Goal: Communication & Community: Ask a question

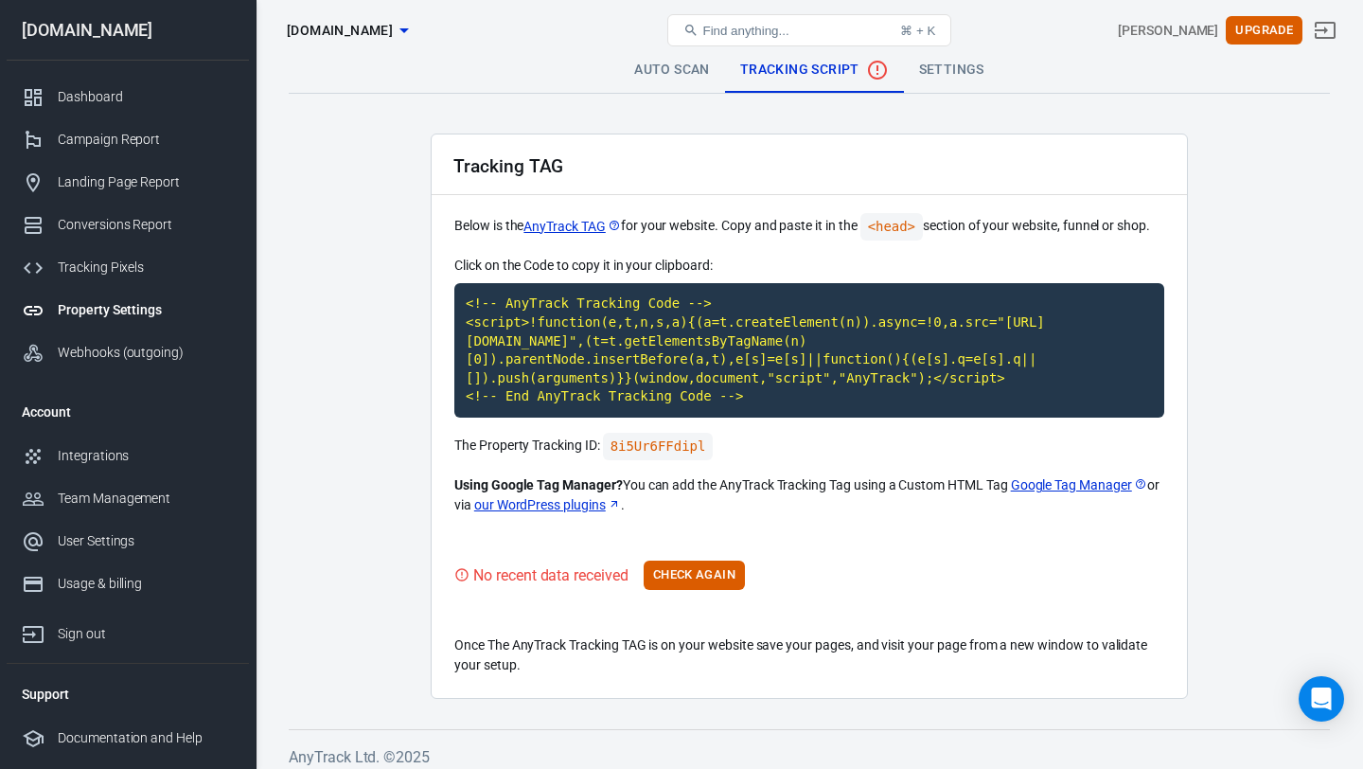
click at [364, 282] on main "Auto Scan Tracking Script Settings Tracking TAG Below is the AnyTrack TAG for y…" at bounding box center [809, 372] width 1041 height 651
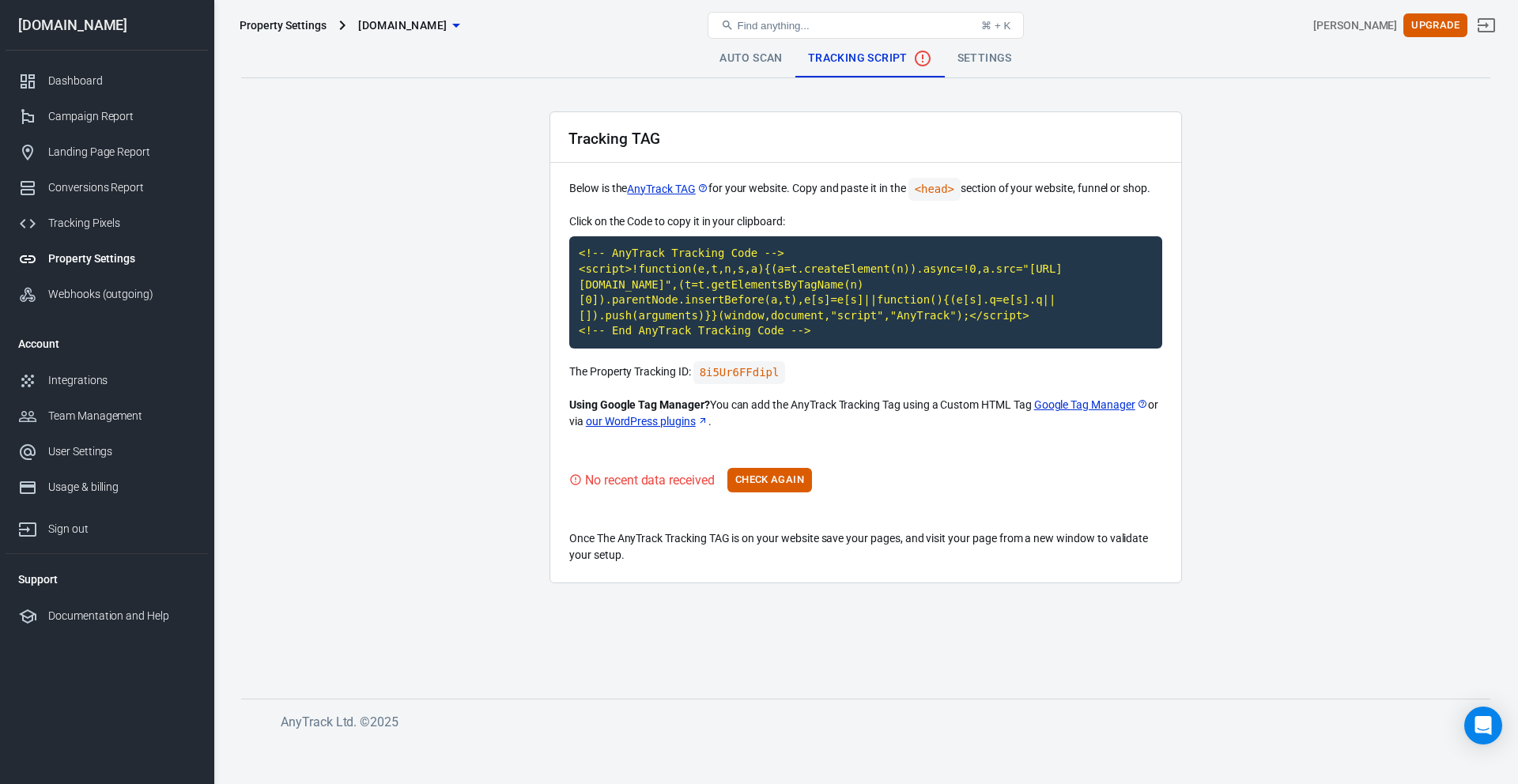
click at [336, 241] on main "Auto Scan Tracking Script Settings Tracking TAG Below is the AnyTrack TAG for y…" at bounding box center [866, 356] width 1249 height 634
click at [407, 198] on main "Auto Scan Tracking Script Settings Tracking TAG Below is the AnyTrack TAG for y…" at bounding box center [866, 356] width 1249 height 634
click at [83, 83] on div "Dashboard" at bounding box center [122, 81] width 147 height 17
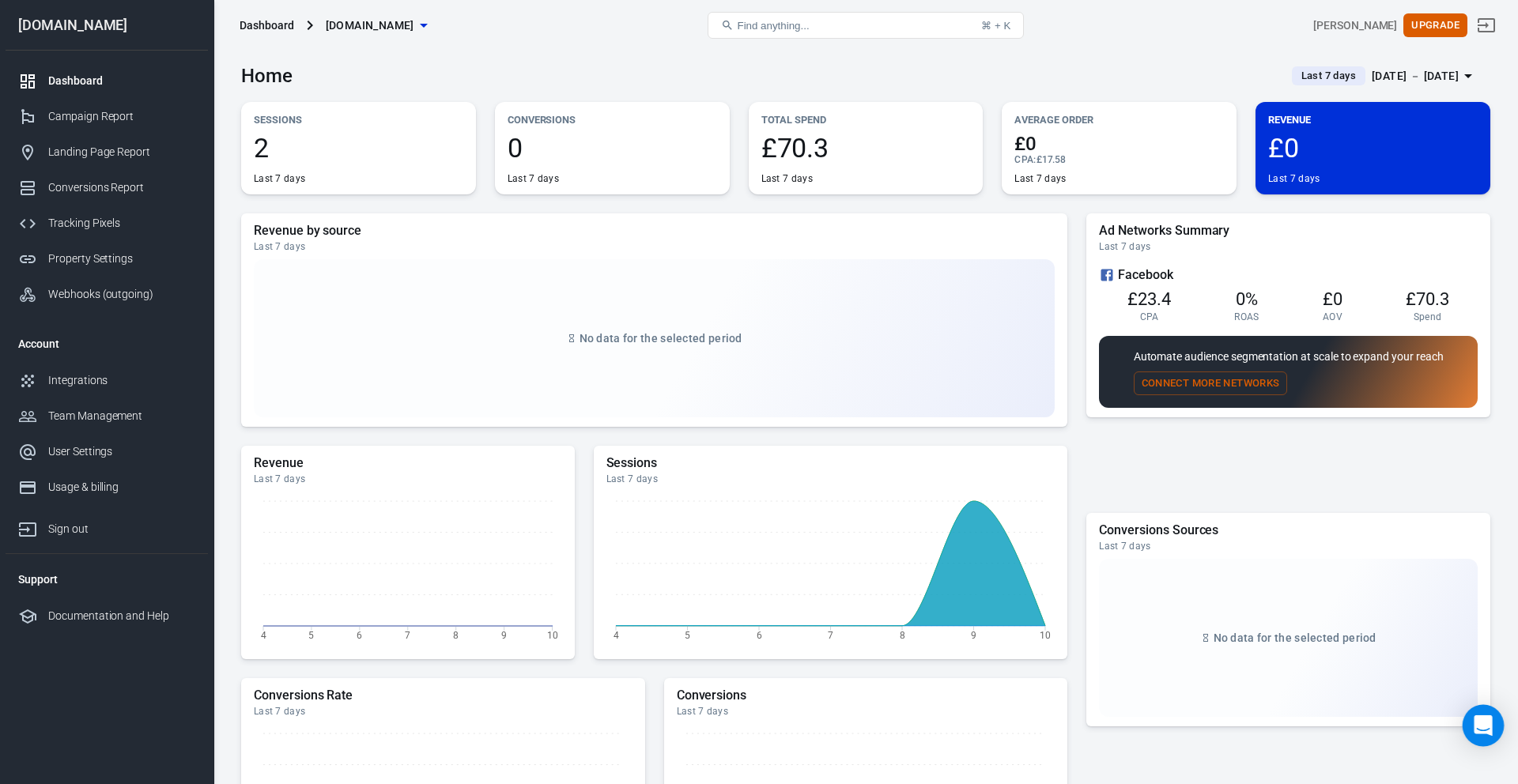
click at [1137, 641] on icon "Open Intercom Messenger" at bounding box center [1483, 726] width 21 height 21
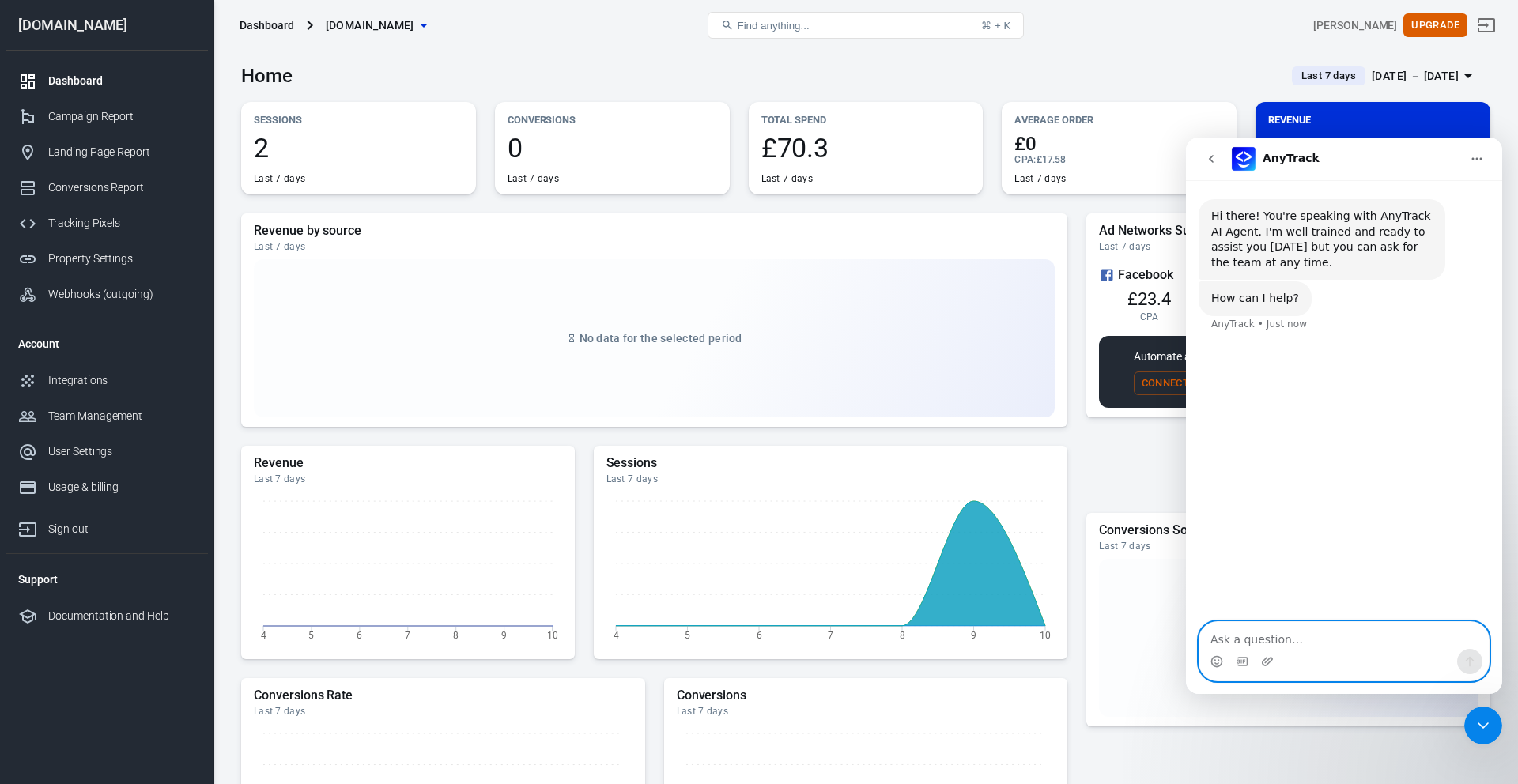
click at [1137, 640] on textarea "Ask a question…" at bounding box center [1343, 635] width 289 height 27
paste textarea "[PERSON_NAME]"
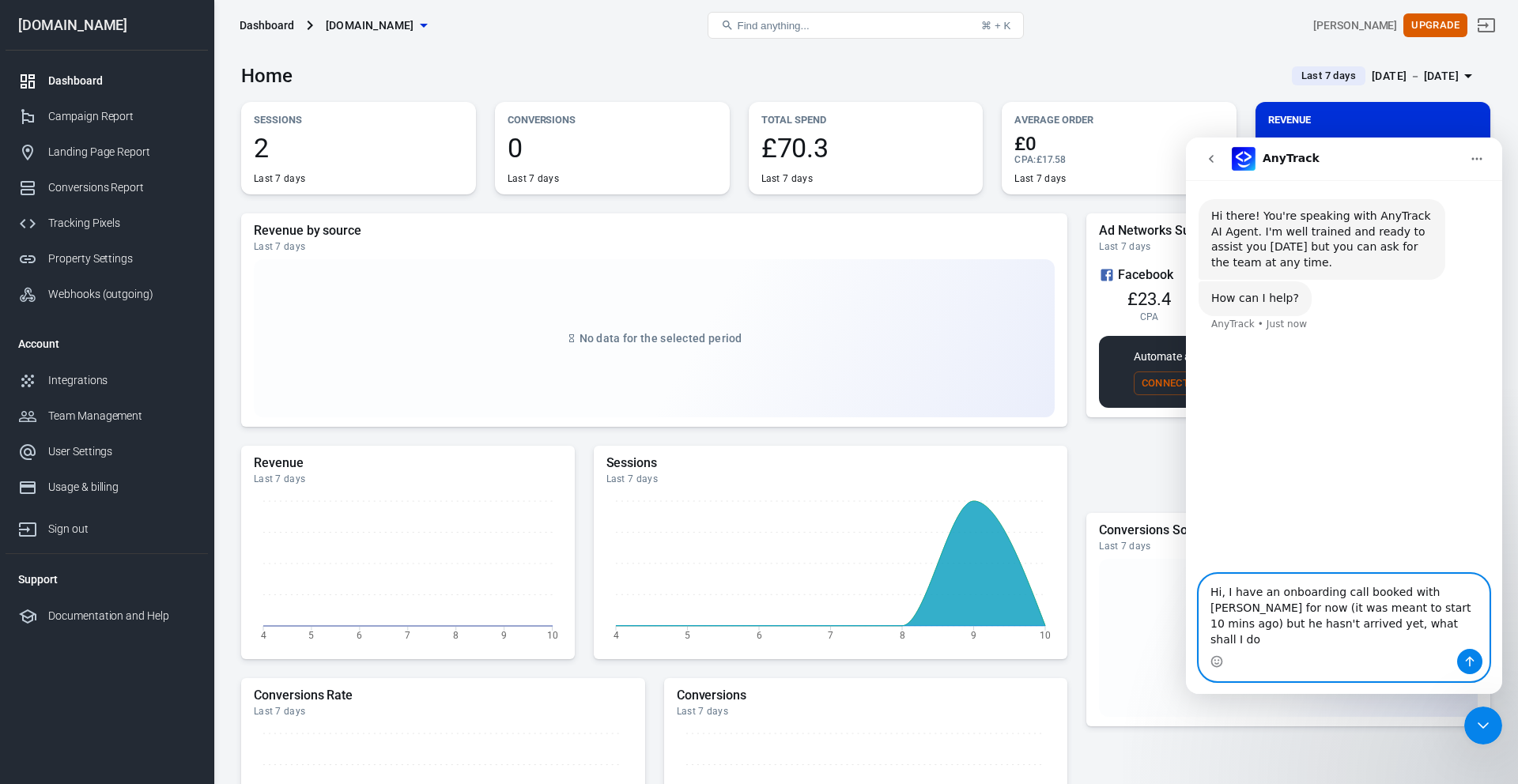
type textarea "Hi, I have an onboarding call booked with [PERSON_NAME] for now (it was meant t…"
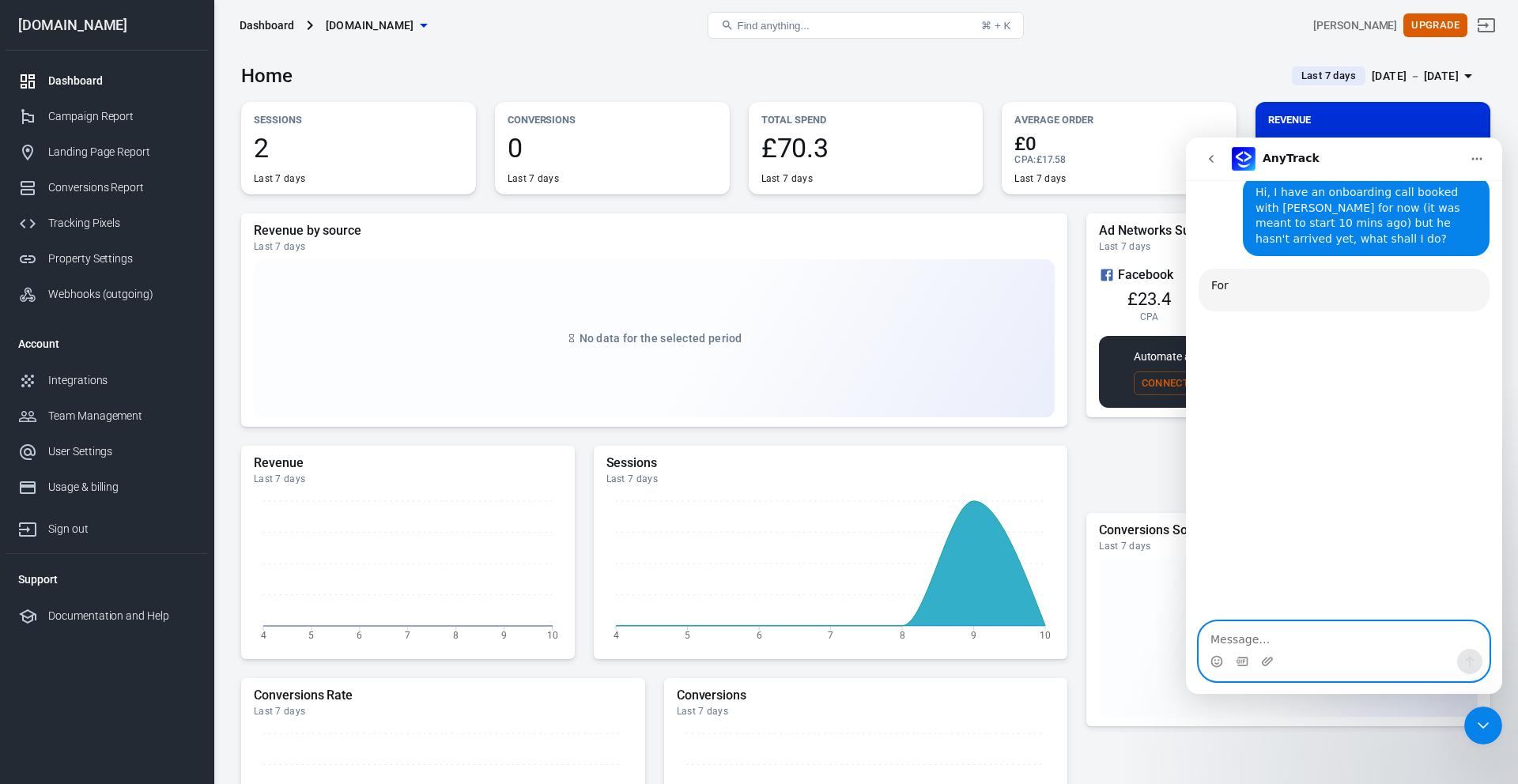
scroll to position [153, 0]
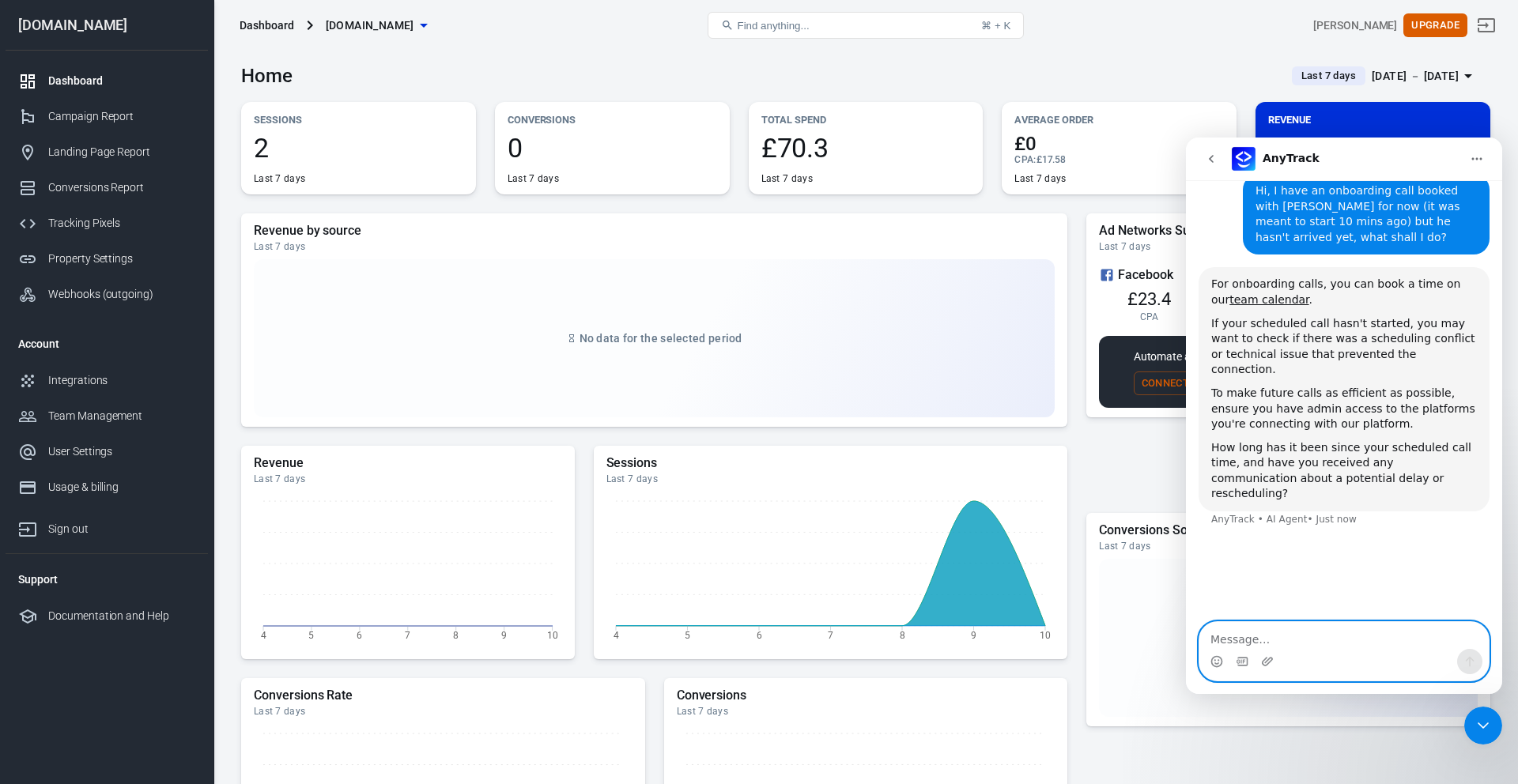
click at [1137, 634] on textarea "Message…" at bounding box center [1343, 635] width 289 height 27
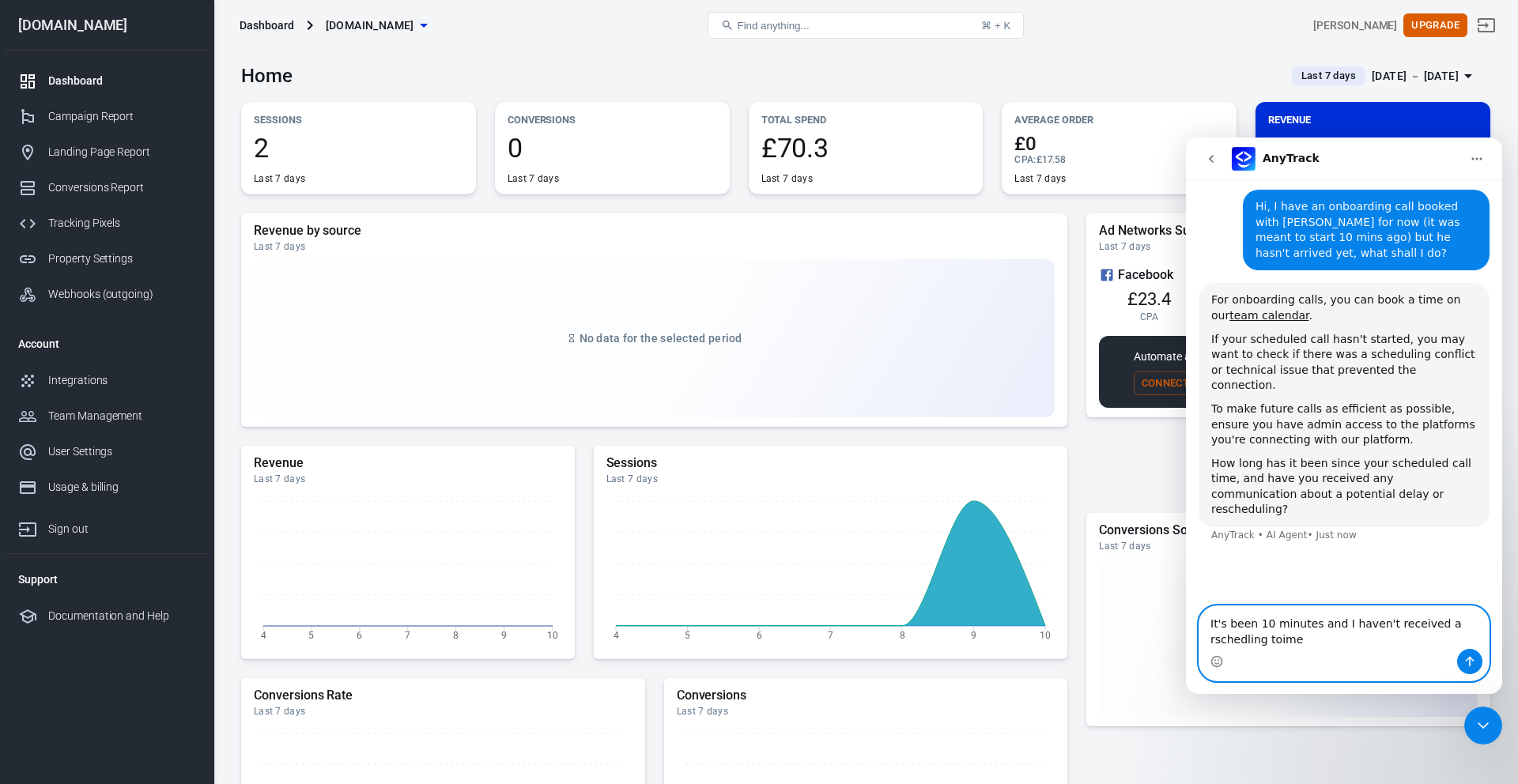
click at [1137, 640] on textarea "It's been 10 minutes and I haven't received a rschedling toime" at bounding box center [1343, 627] width 289 height 43
click at [1137, 641] on textarea "It's been 10 minutes and I haven't received a reschedling toime" at bounding box center [1343, 627] width 289 height 43
type textarea "It's been 10 minutes and I haven't received a reschedling time"
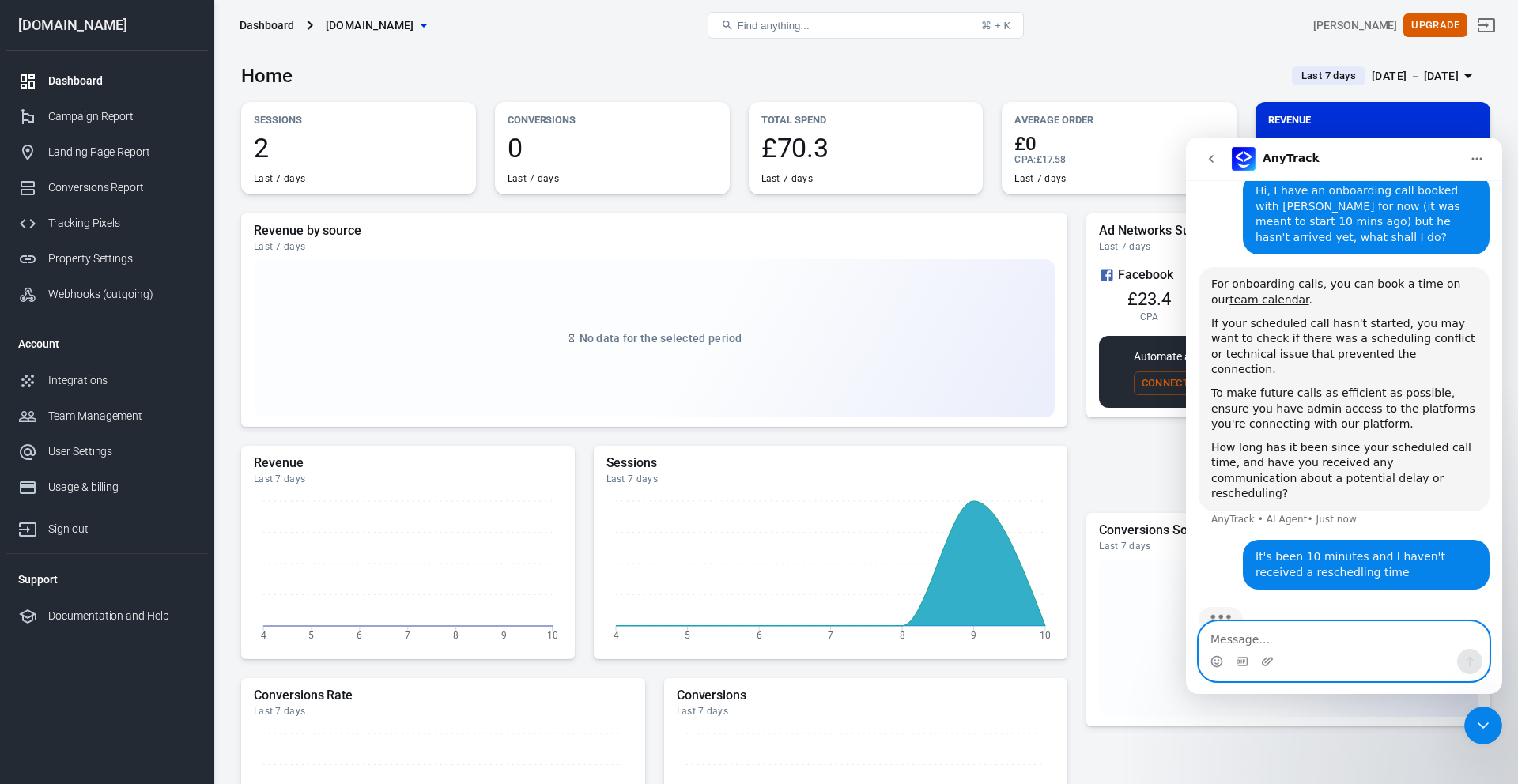
scroll to position [160, 0]
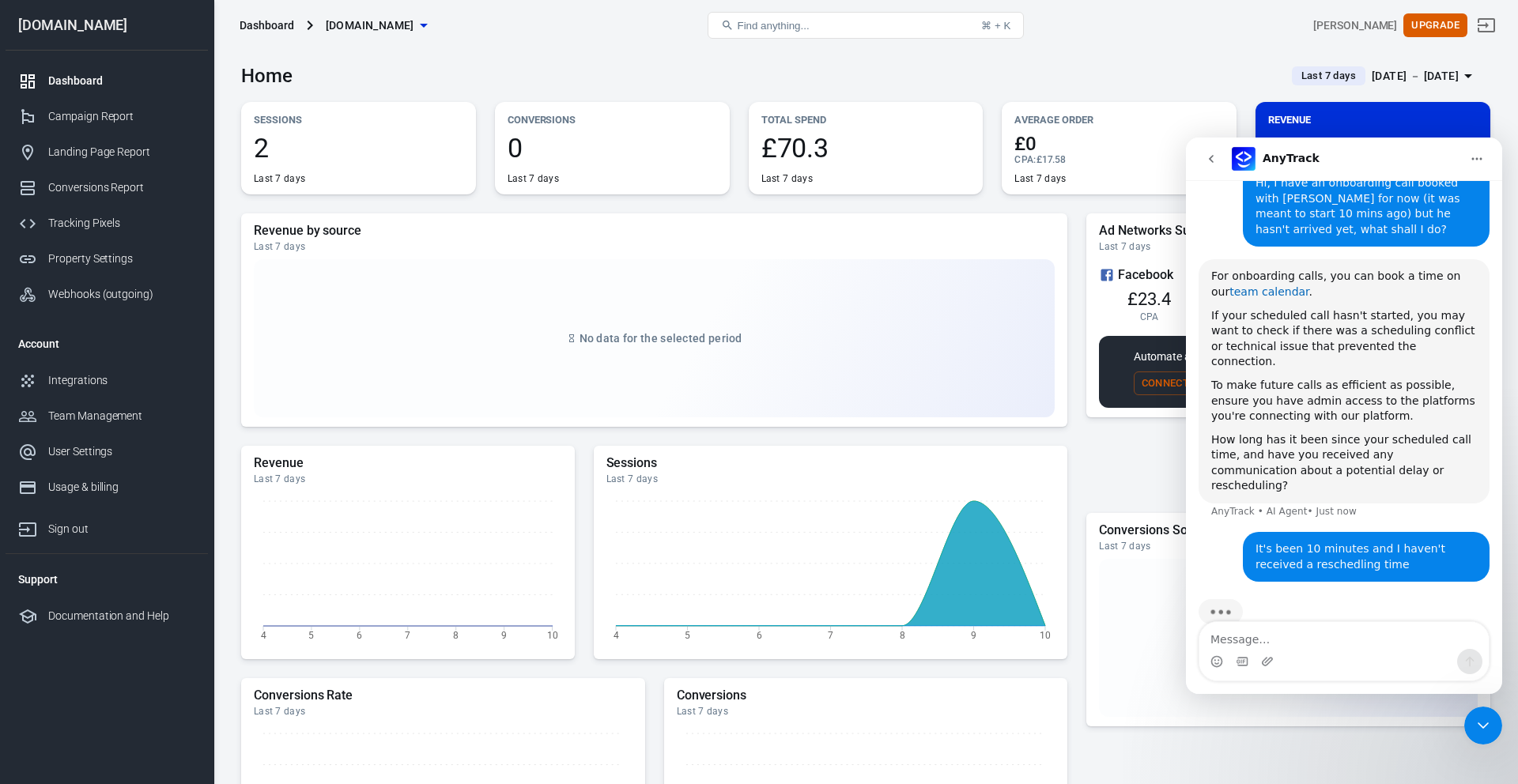
click at [1137, 289] on link "team calendar" at bounding box center [1268, 291] width 79 height 13
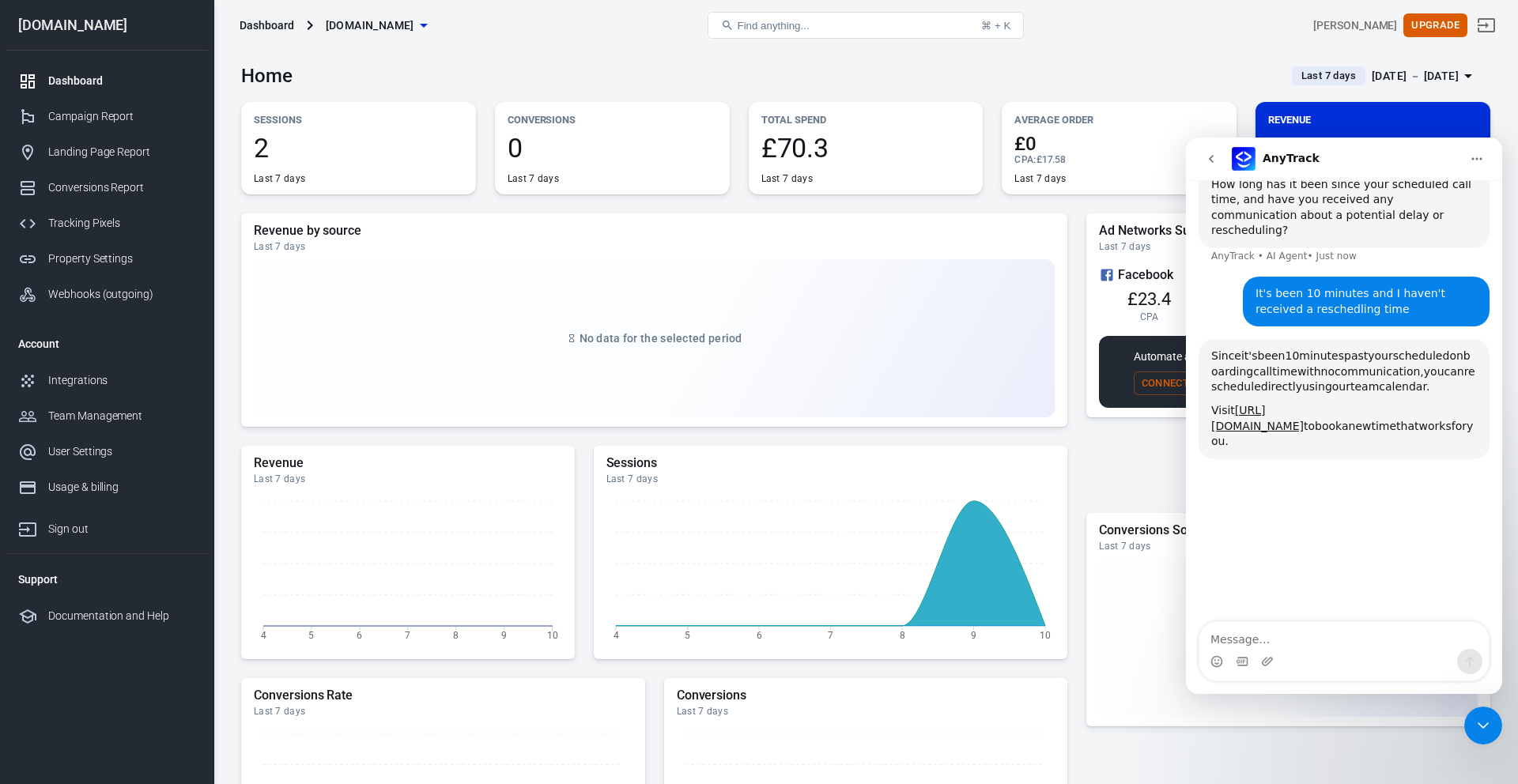
scroll to position [472, 0]
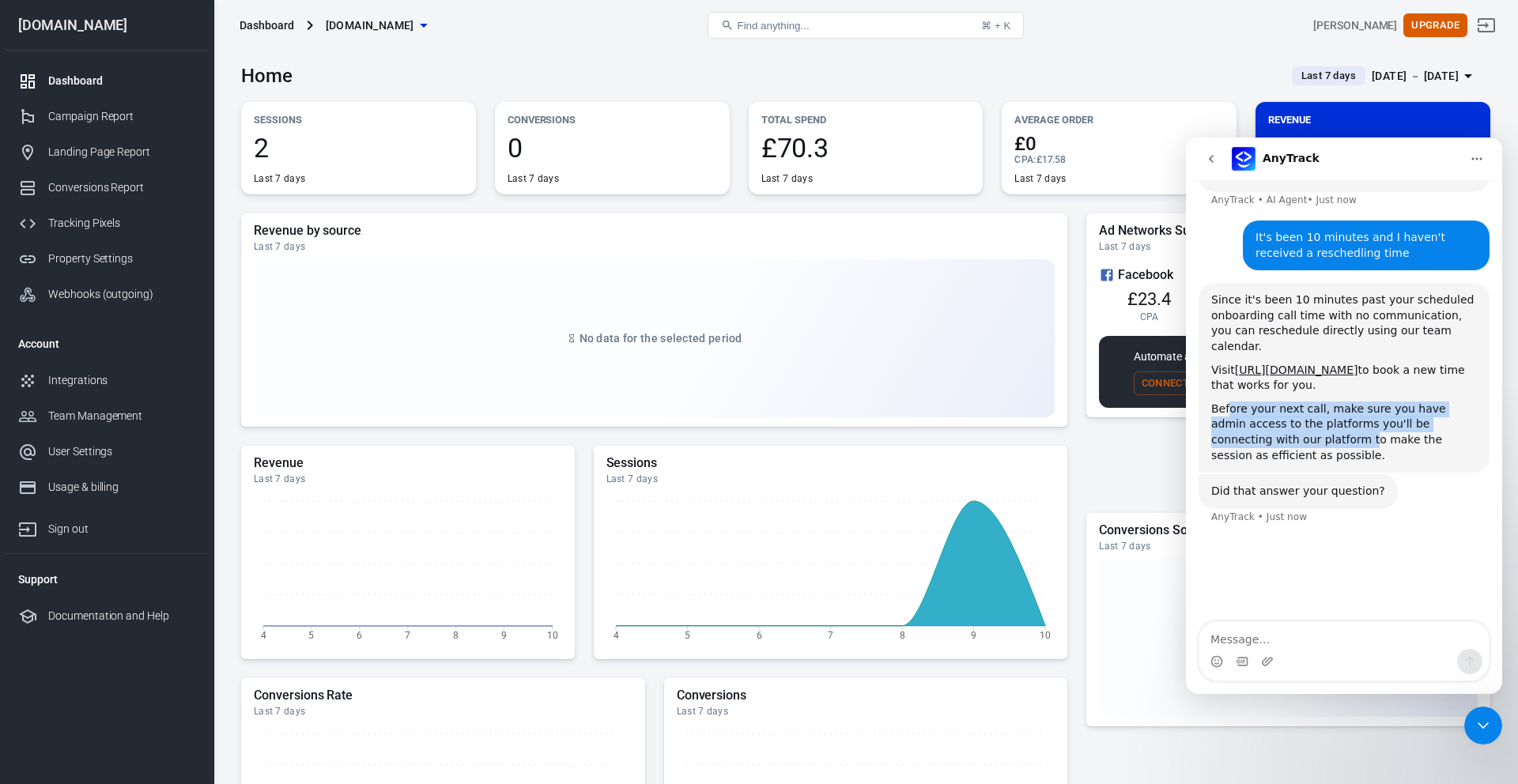
drag, startPoint x: 1227, startPoint y: 362, endPoint x: 1280, endPoint y: 390, distance: 59.9
click at [1137, 402] on div "Before your next call, make sure you have admin access to the platforms you'll …" at bounding box center [1343, 432] width 266 height 62
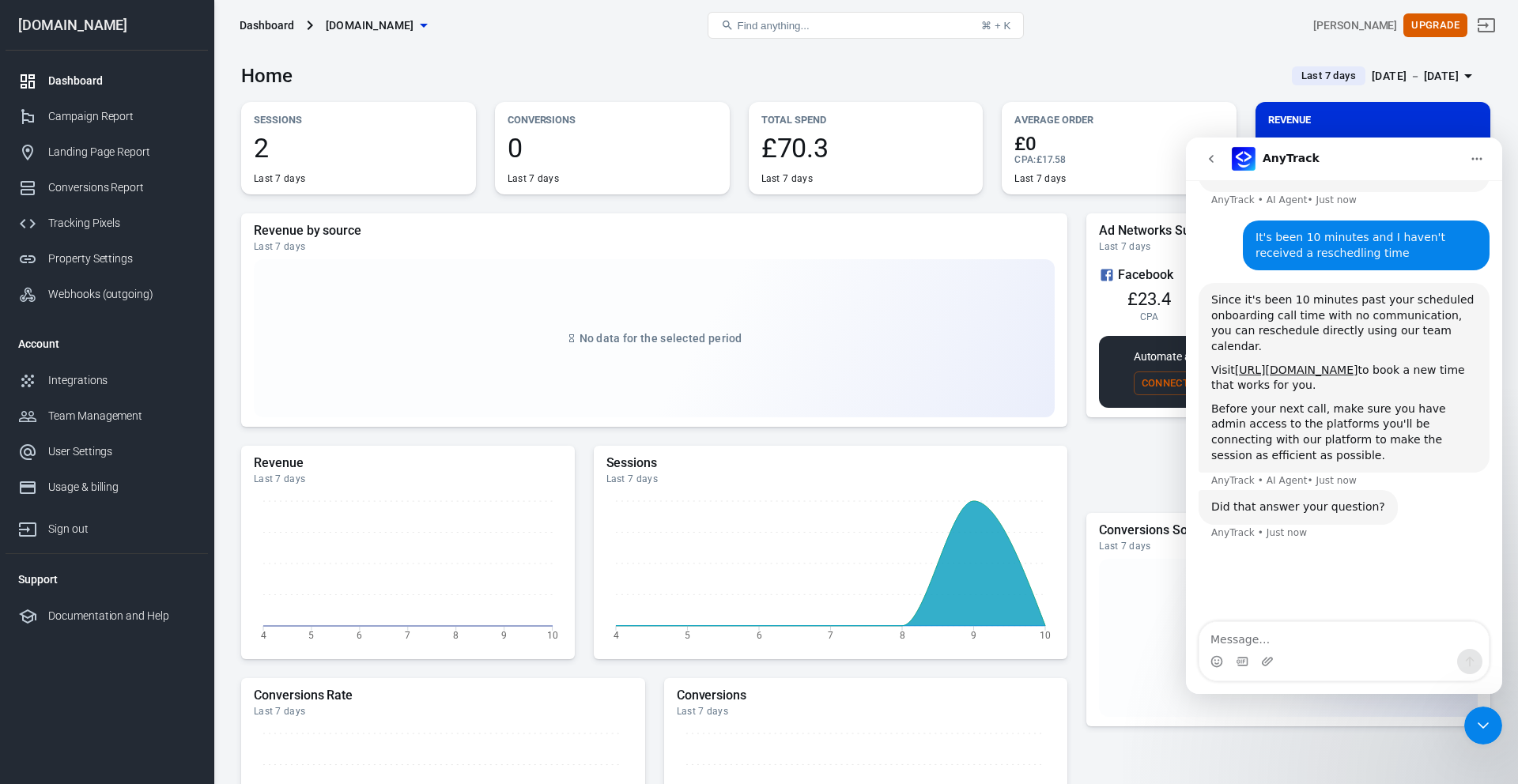
click at [1137, 402] on div "Before your next call, make sure you have admin access to the platforms you'll …" at bounding box center [1343, 432] width 266 height 62
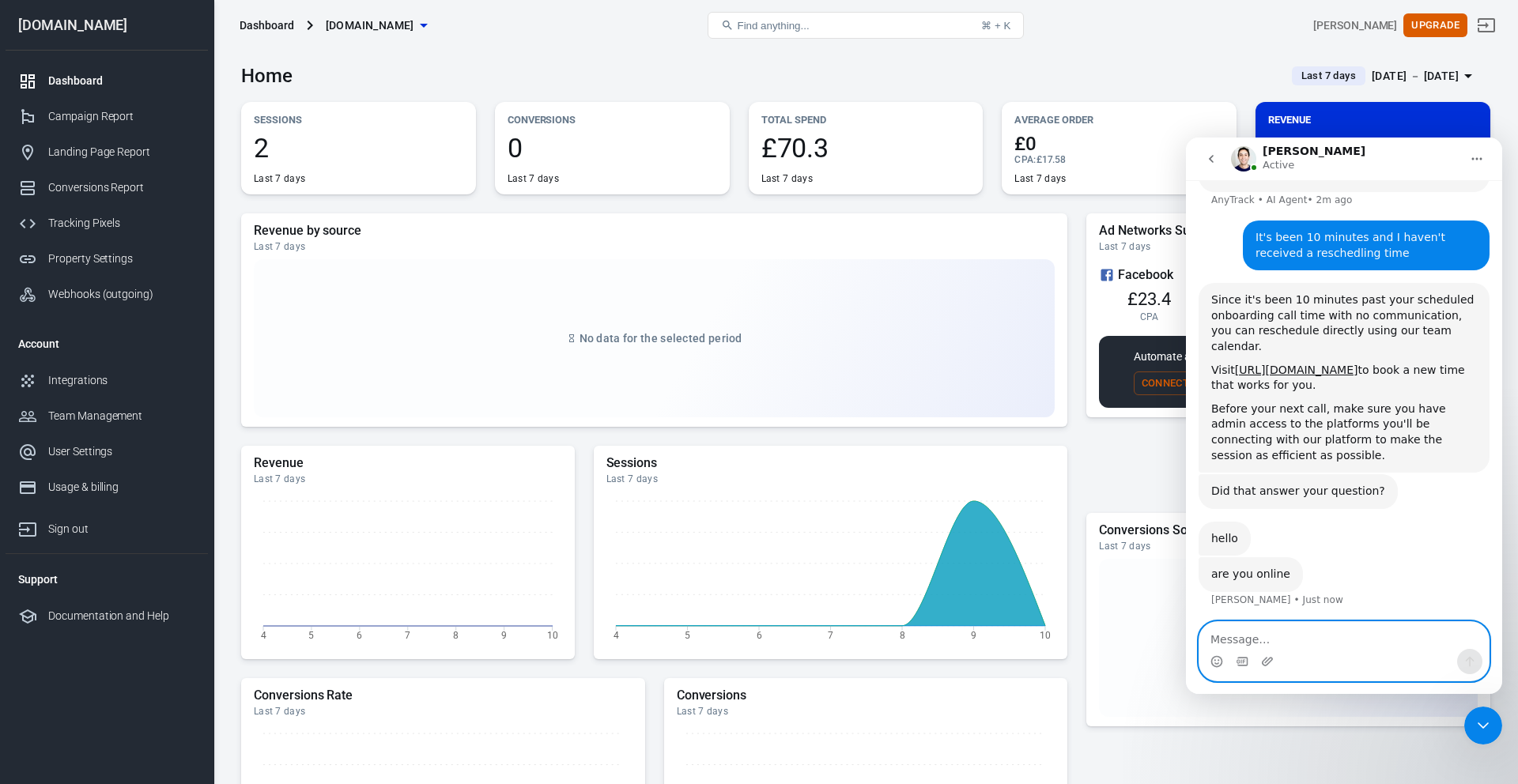
click at [1137, 636] on textarea "Message…" at bounding box center [1343, 635] width 289 height 27
type textarea "yes"
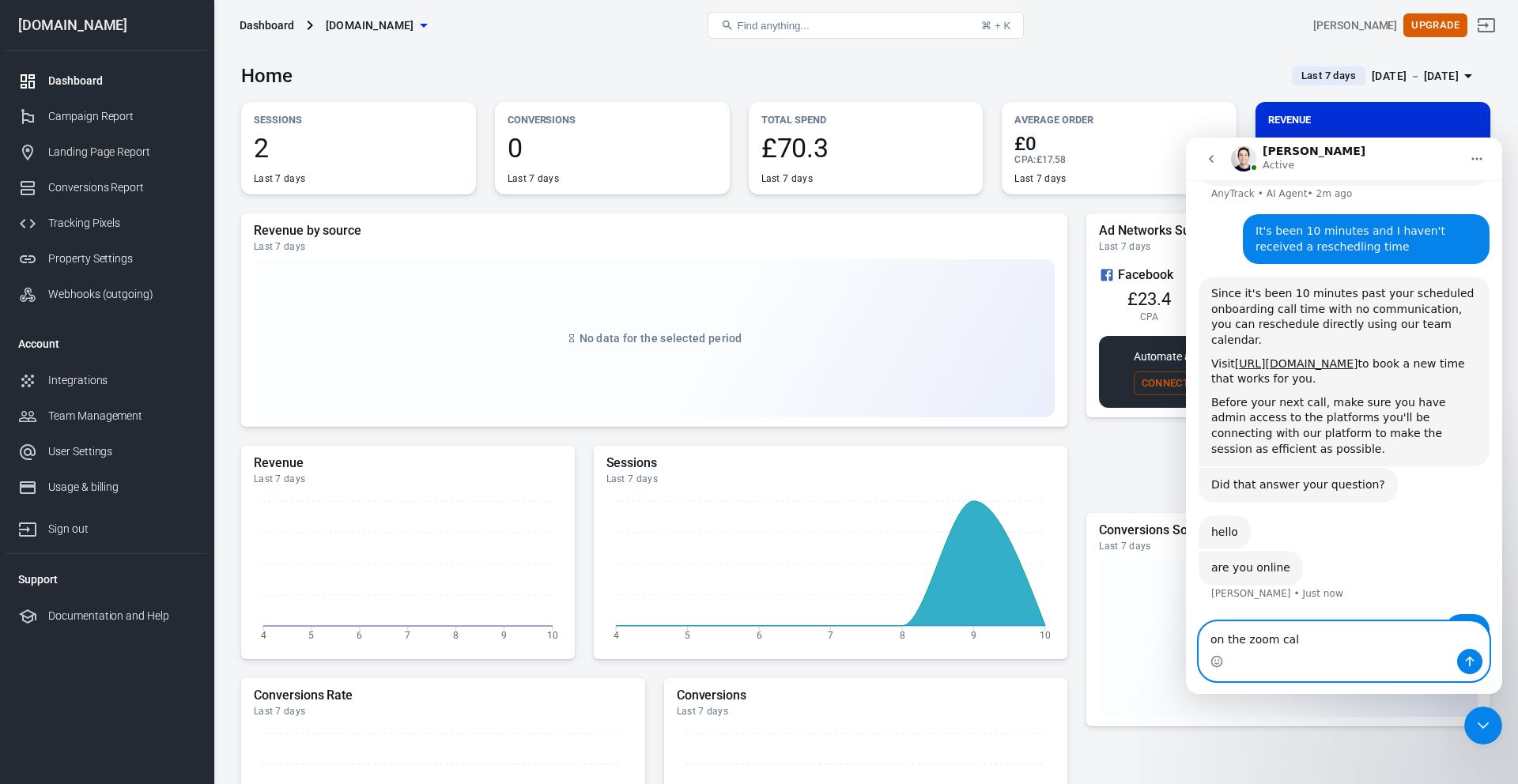
type textarea "on the zoom call"
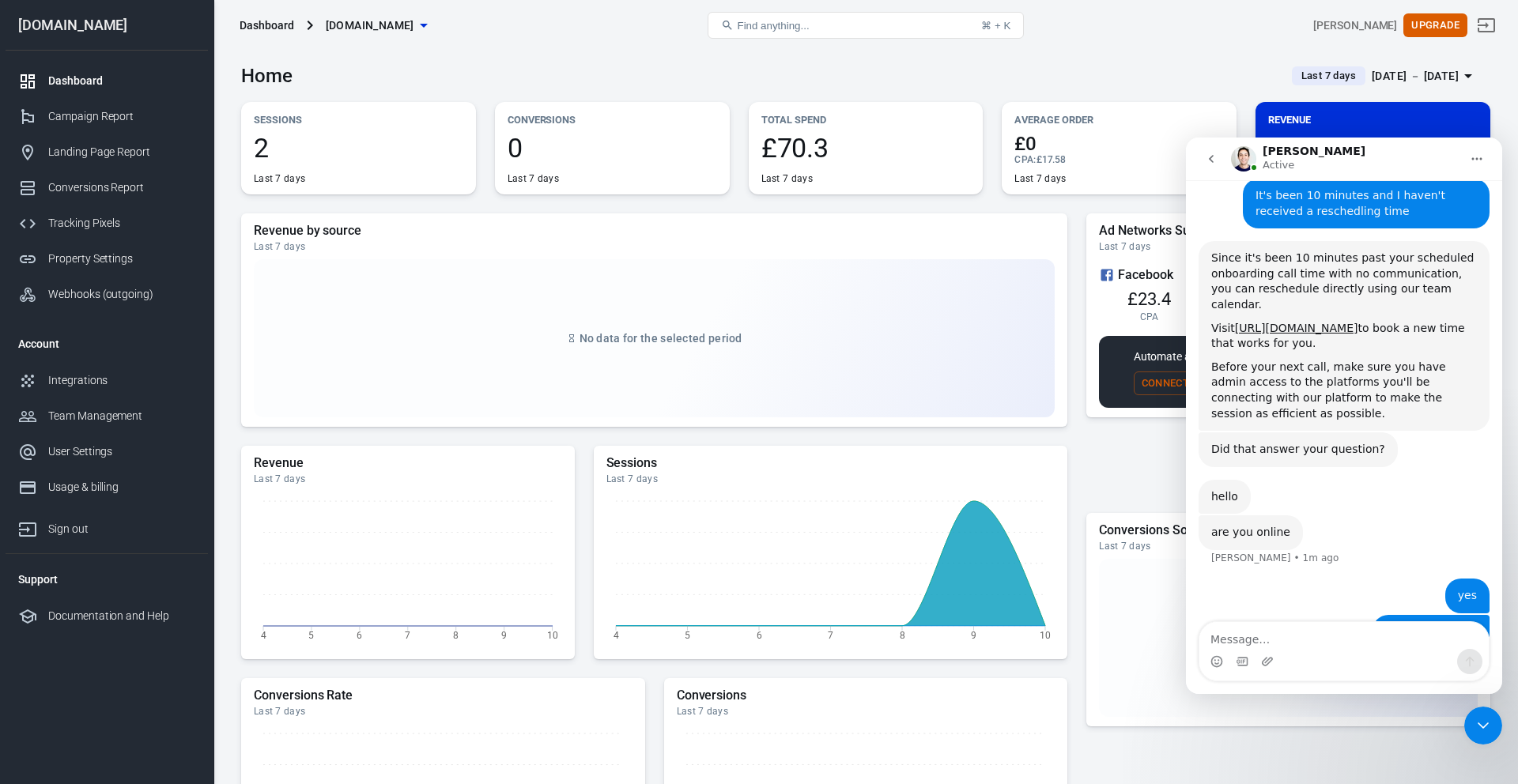
click at [1126, 48] on div "Dashboard [DOMAIN_NAME] Find anything... ⌘ + K [PERSON_NAME] Upgrade" at bounding box center [866, 25] width 1303 height 51
click at [1137, 641] on icon "Close Intercom Messenger" at bounding box center [1483, 726] width 19 height 19
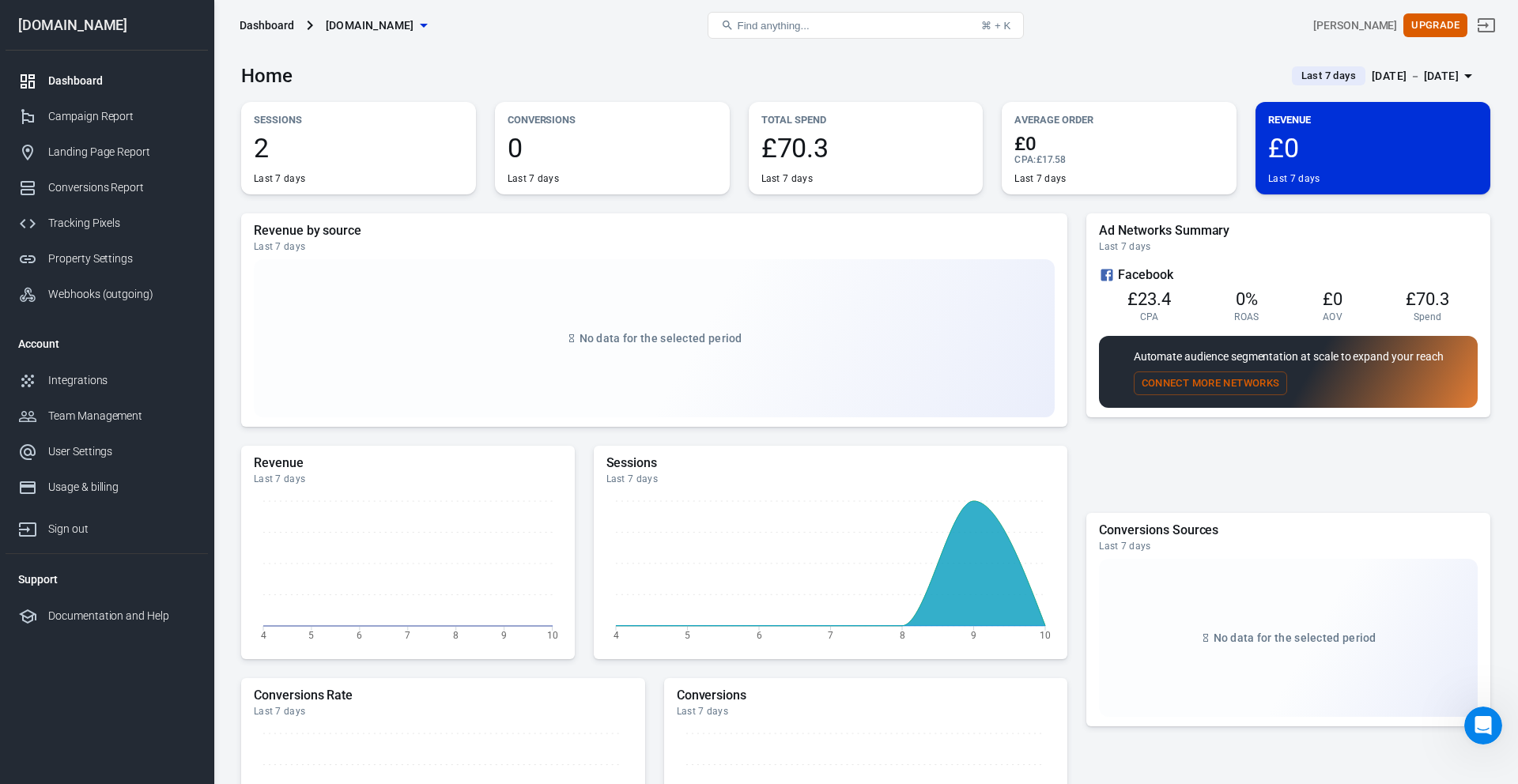
scroll to position [498, 0]
click at [1137, 23] on div "[PERSON_NAME]" at bounding box center [1354, 26] width 83 height 17
click at [1137, 27] on div "[PERSON_NAME]" at bounding box center [1354, 26] width 83 height 17
click at [119, 25] on div "[DOMAIN_NAME]" at bounding box center [107, 25] width 202 height 14
click at [68, 82] on div "Dashboard" at bounding box center [122, 81] width 147 height 17
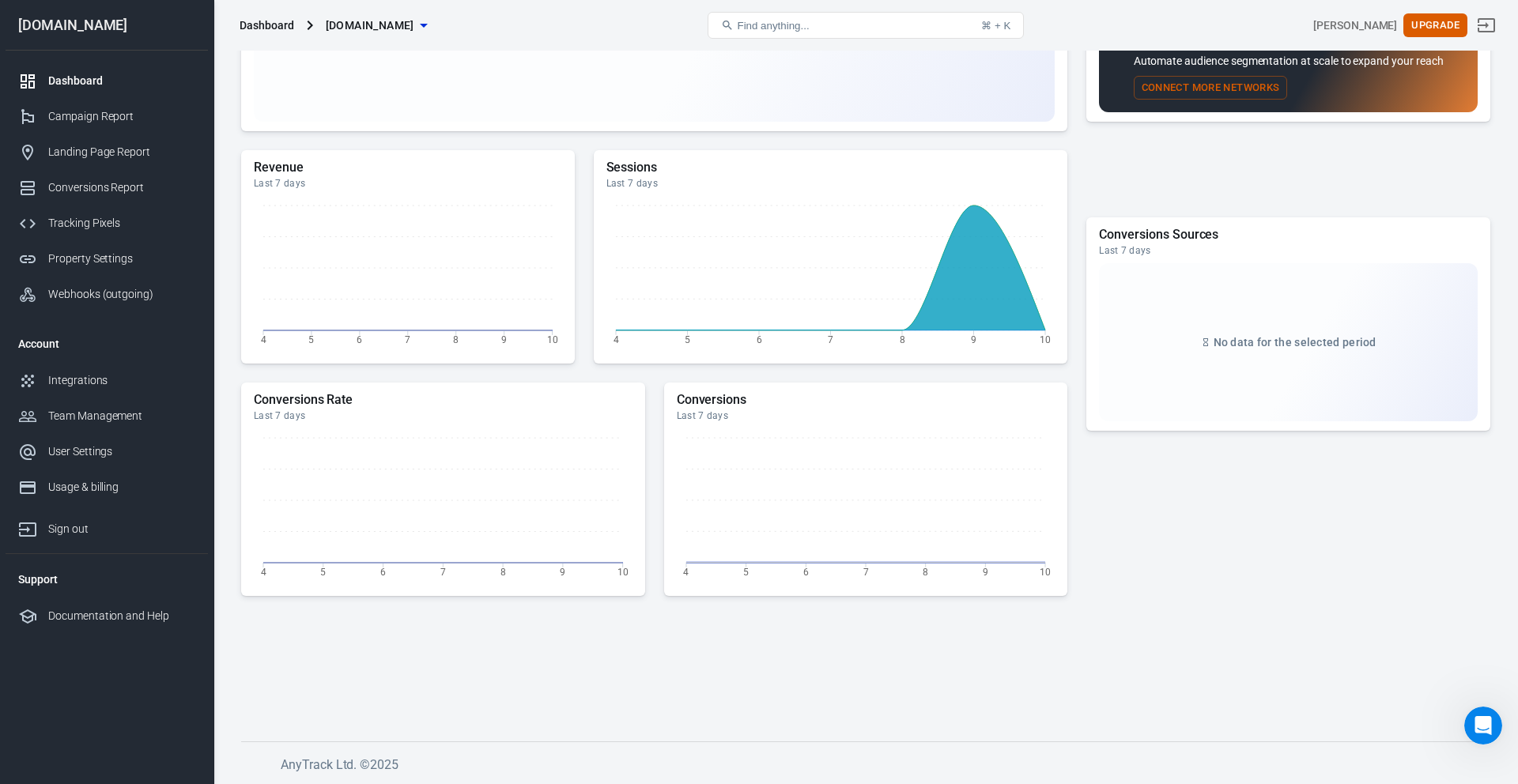
scroll to position [0, 0]
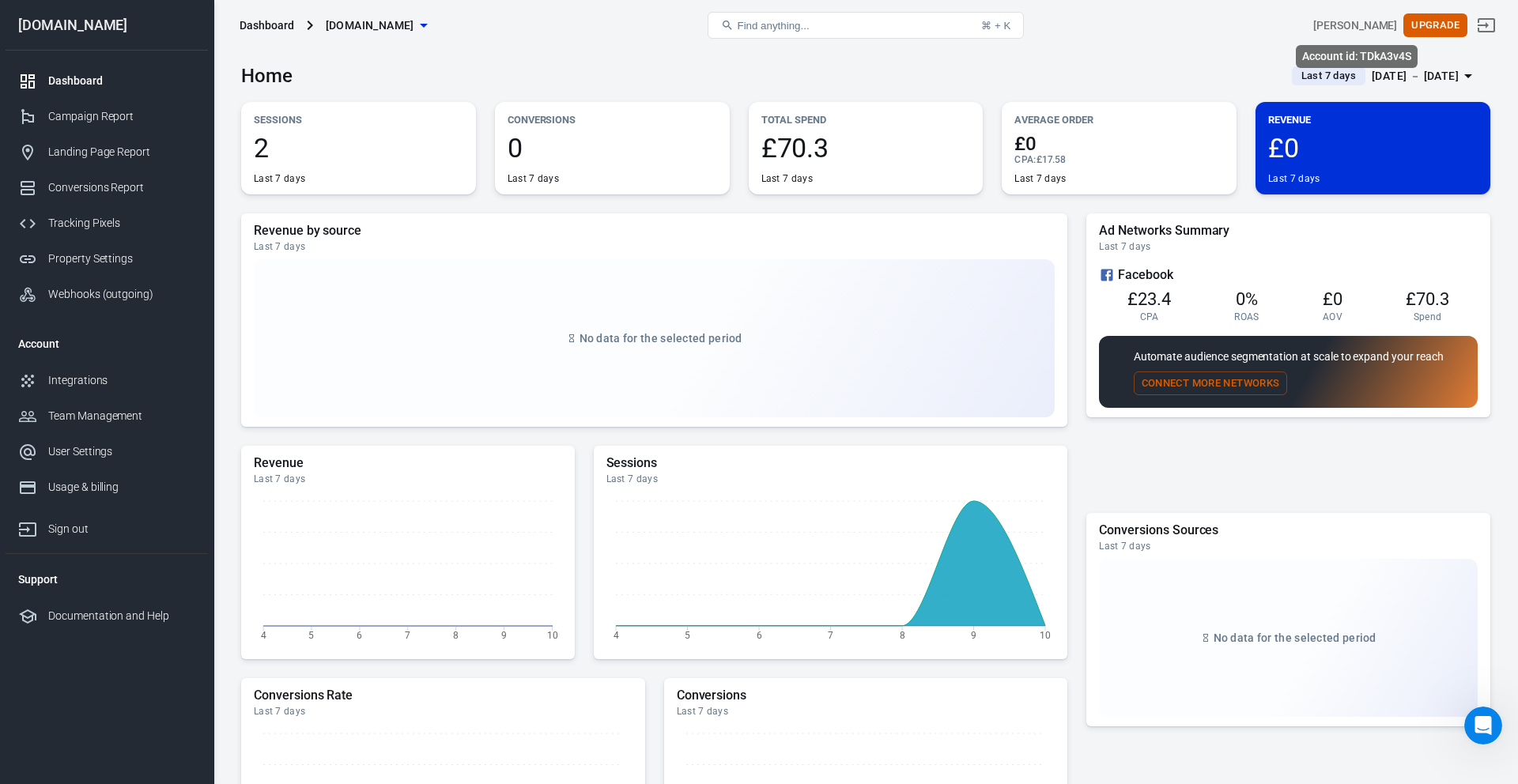
click at [1137, 55] on div "Account id: TDkA3v4S" at bounding box center [1357, 56] width 122 height 23
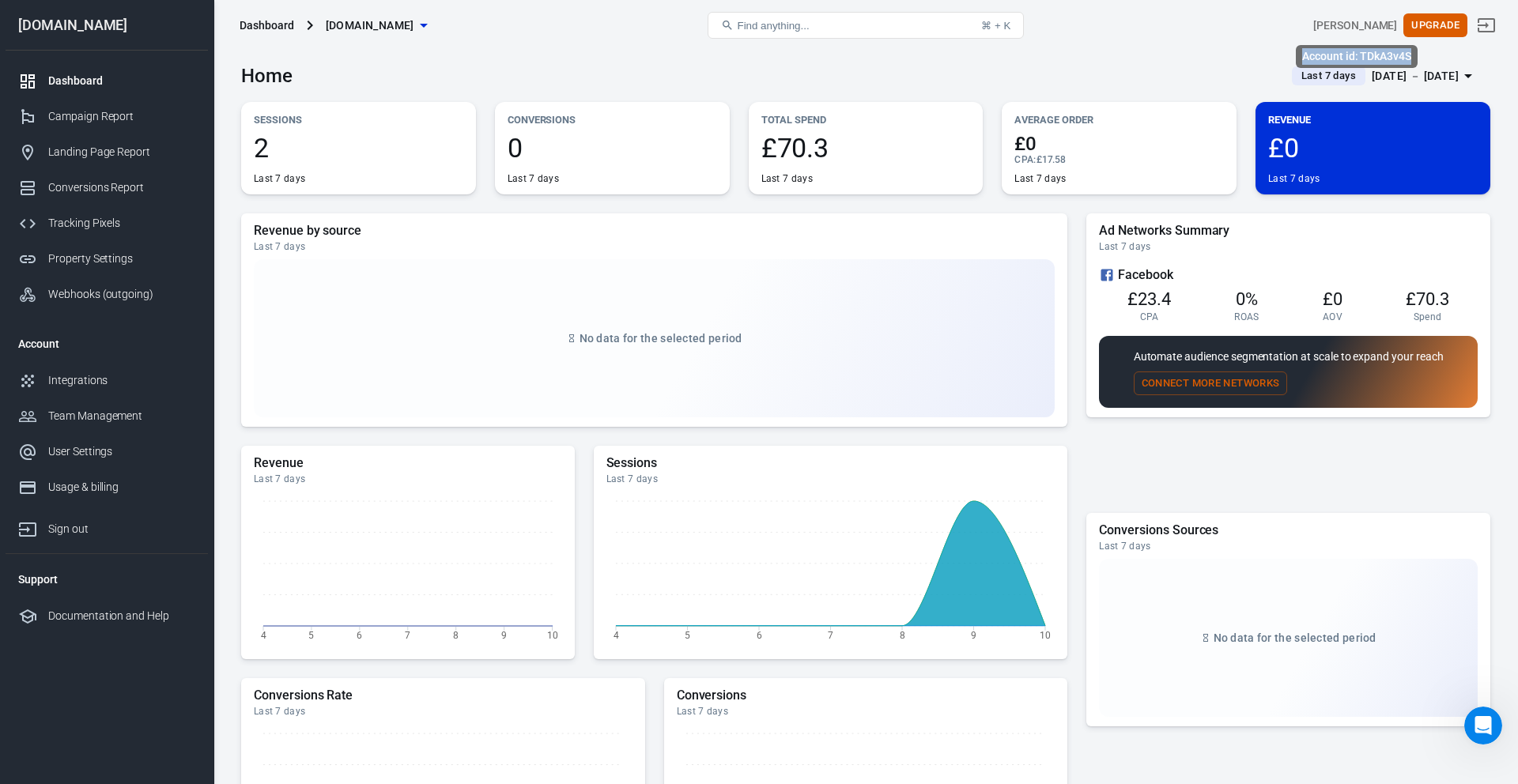
click at [1137, 56] on div "Account id: TDkA3v4S" at bounding box center [1357, 56] width 122 height 23
